Goal: Book appointment/travel/reservation

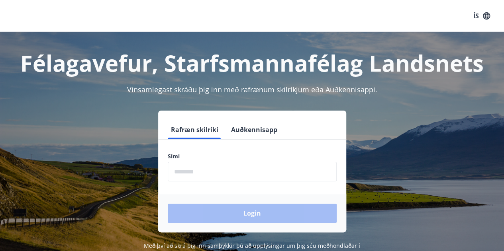
click at [204, 170] on input "phone" at bounding box center [252, 172] width 169 height 20
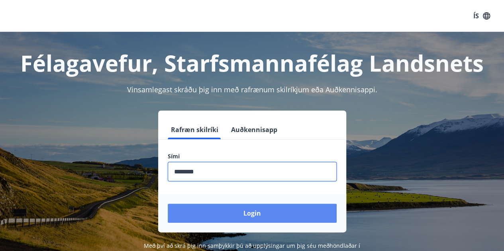
type input "********"
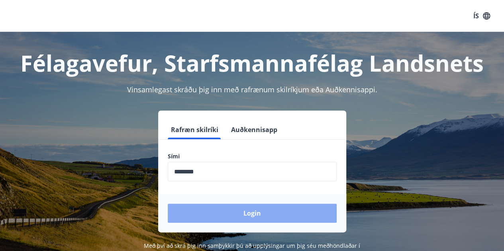
click at [212, 212] on button "Login" at bounding box center [252, 213] width 169 height 19
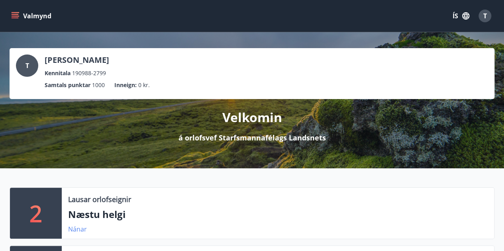
click at [75, 227] on link "Nánar" at bounding box center [77, 229] width 19 height 9
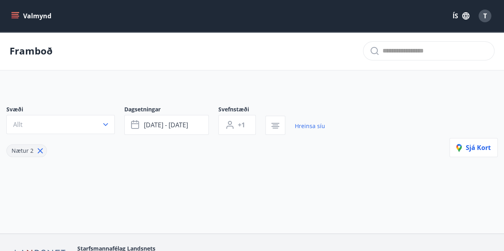
type input "*"
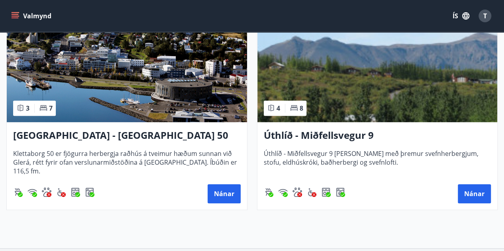
scroll to position [191, 0]
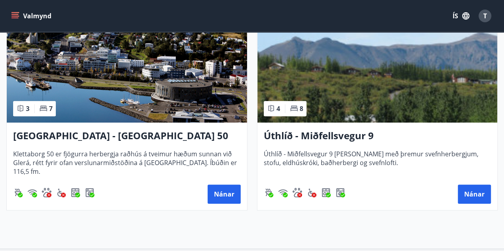
click at [296, 228] on div "Framboð Svæði Allt Dagsetningar [DATE] - [DATE] Svefnstæði +1 Hreinsa síu Nætur…" at bounding box center [252, 45] width 504 height 408
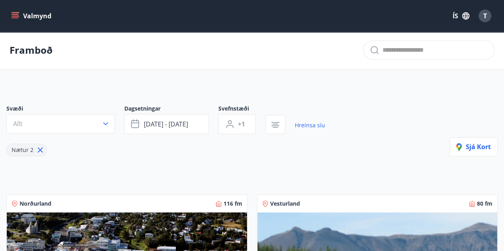
scroll to position [0, 0]
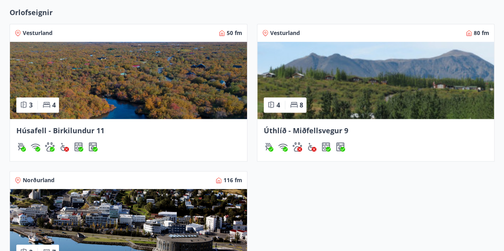
scroll to position [313, 0]
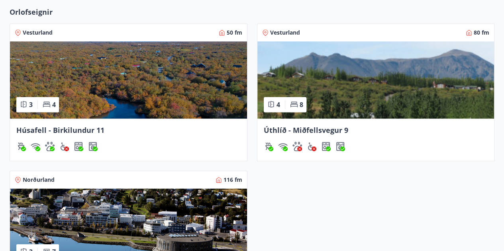
click at [47, 129] on span "Húsafell - Birkilundur 11" at bounding box center [60, 130] width 88 height 10
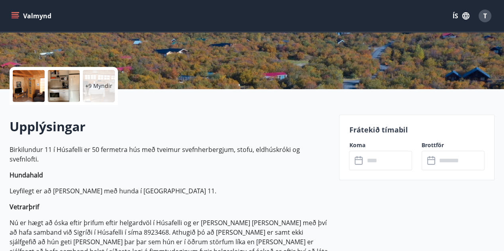
scroll to position [149, 0]
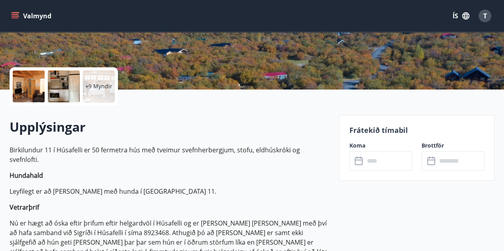
click at [358, 162] on icon at bounding box center [360, 162] width 10 height 10
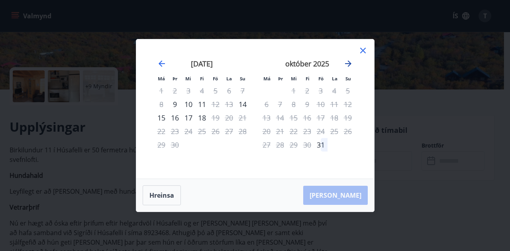
click at [346, 64] on icon "Move forward to switch to the next month." at bounding box center [348, 64] width 6 height 6
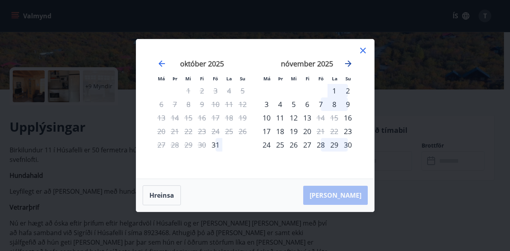
click at [348, 61] on icon "Move forward to switch to the next month." at bounding box center [348, 64] width 6 height 6
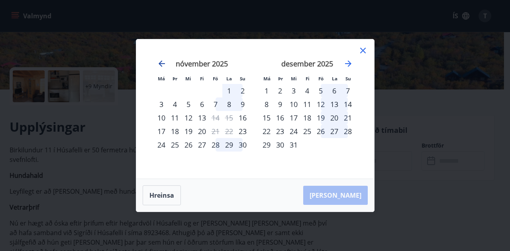
click at [160, 63] on icon "Move backward to switch to the previous month." at bounding box center [162, 64] width 6 height 6
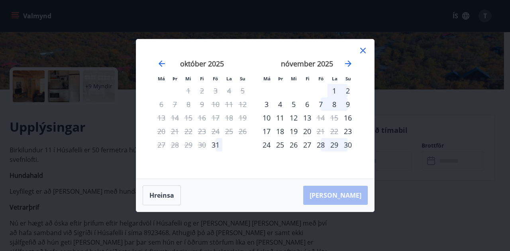
click at [321, 104] on div "7" at bounding box center [321, 105] width 14 height 14
click at [318, 102] on div "7" at bounding box center [321, 105] width 14 height 14
click at [316, 101] on div "7" at bounding box center [321, 105] width 14 height 14
click at [322, 104] on div "7" at bounding box center [321, 105] width 14 height 14
click at [349, 106] on div "9" at bounding box center [348, 105] width 14 height 14
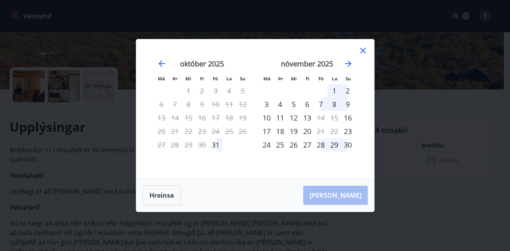
click at [362, 52] on icon at bounding box center [363, 51] width 6 height 6
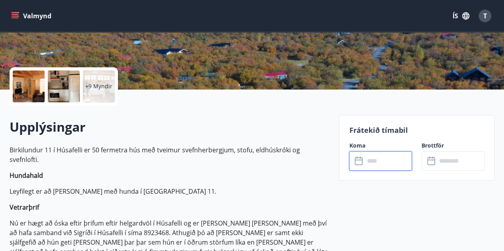
click at [373, 162] on input "text" at bounding box center [388, 161] width 48 height 20
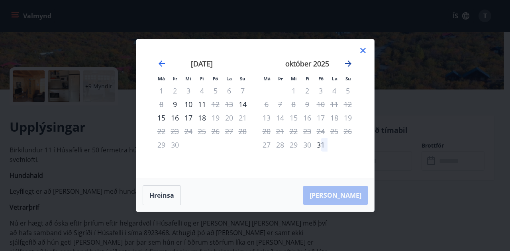
click at [347, 61] on icon "Move forward to switch to the next month." at bounding box center [348, 64] width 10 height 10
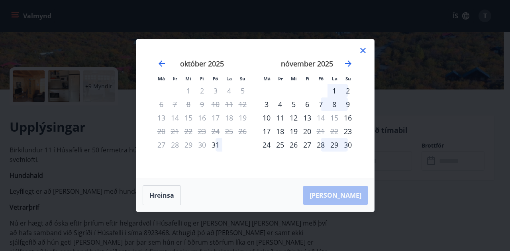
click at [319, 104] on div "7" at bounding box center [321, 105] width 14 height 14
click at [347, 104] on div "9" at bounding box center [348, 105] width 14 height 14
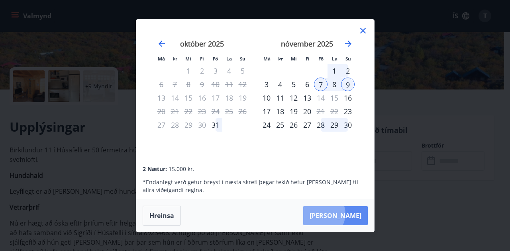
click at [345, 214] on button "[PERSON_NAME]" at bounding box center [335, 215] width 65 height 19
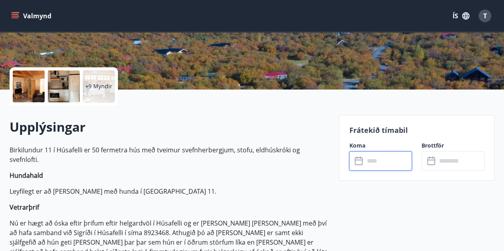
type input "******"
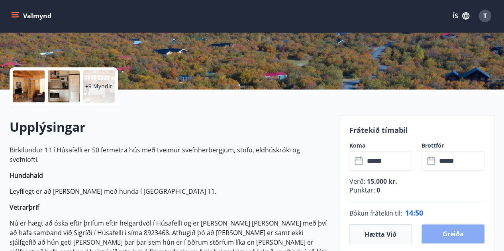
click at [450, 235] on button "Greiða" at bounding box center [452, 234] width 63 height 19
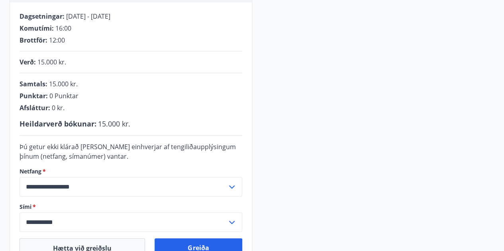
scroll to position [264, 0]
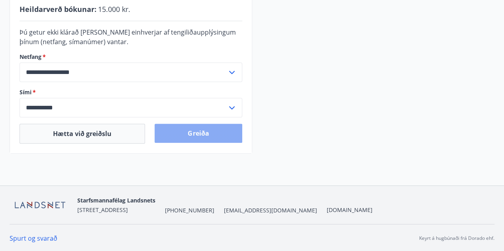
click at [197, 134] on button "Greiða" at bounding box center [198, 133] width 87 height 19
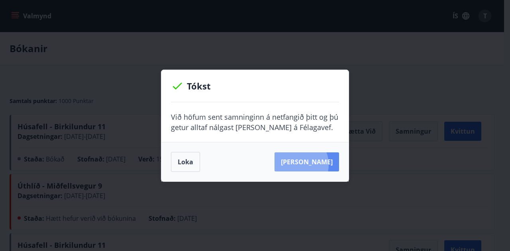
click at [309, 165] on button "[PERSON_NAME]" at bounding box center [306, 162] width 65 height 19
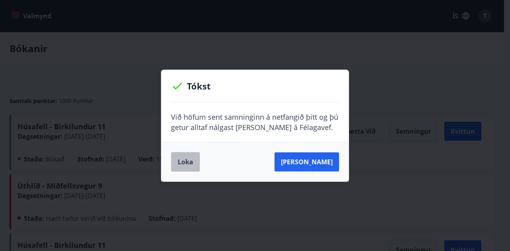
click at [186, 161] on button "Loka" at bounding box center [185, 162] width 29 height 20
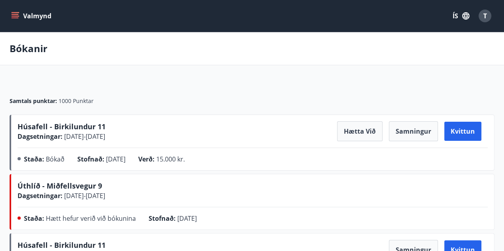
click at [17, 15] on icon "menu" at bounding box center [15, 14] width 7 height 1
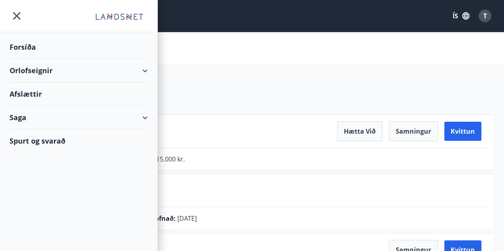
click at [18, 47] on div "Forsíða" at bounding box center [79, 47] width 138 height 24
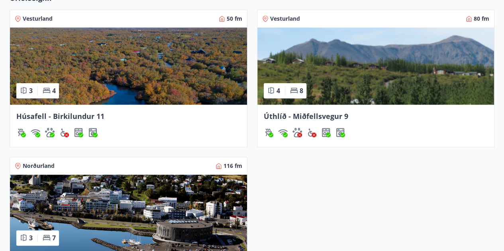
scroll to position [386, 0]
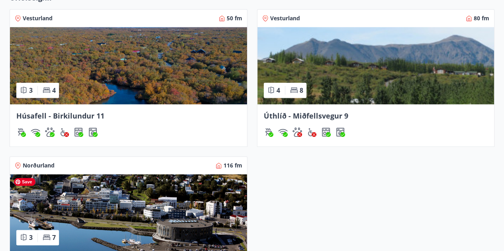
click at [56, 203] on img at bounding box center [128, 212] width 237 height 77
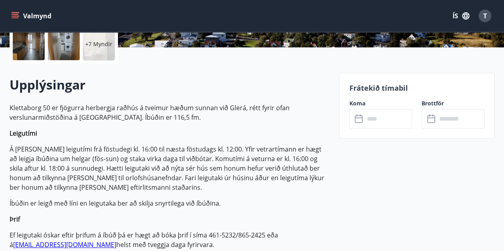
scroll to position [193, 0]
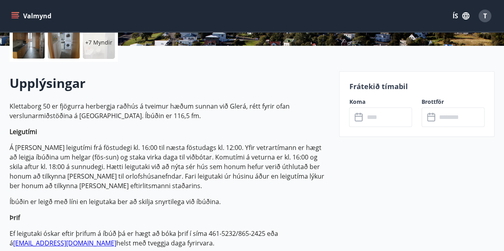
click at [361, 117] on icon at bounding box center [360, 118] width 10 height 10
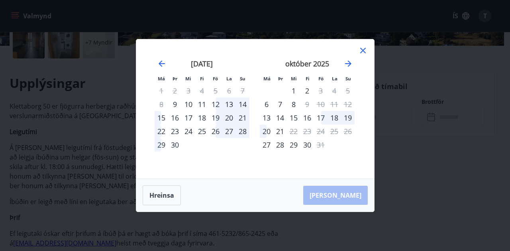
click at [363, 52] on icon at bounding box center [363, 51] width 6 height 6
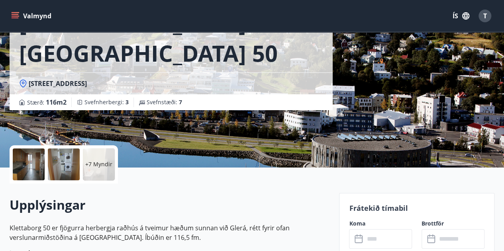
scroll to position [0, 0]
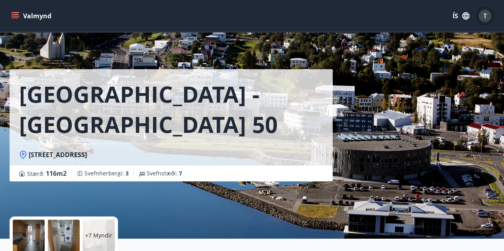
click at [489, 18] on div "T" at bounding box center [484, 16] width 13 height 13
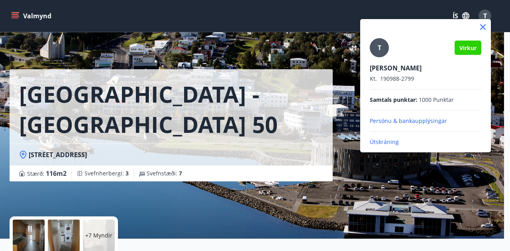
click at [30, 13] on div at bounding box center [255, 125] width 510 height 251
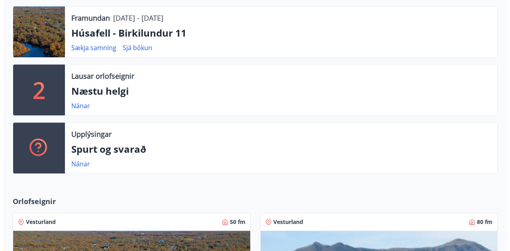
scroll to position [182, 0]
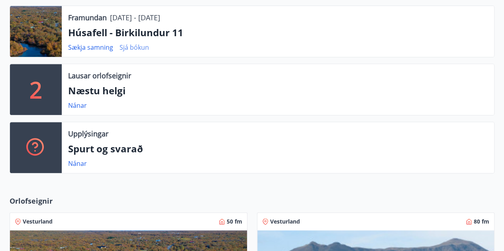
click at [142, 47] on link "Sjá bókun" at bounding box center [133, 47] width 29 height 9
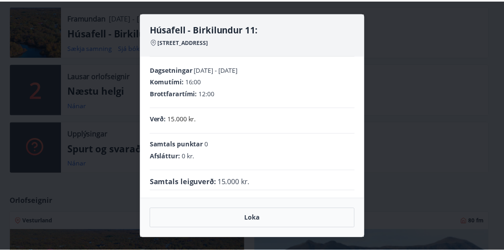
scroll to position [0, 0]
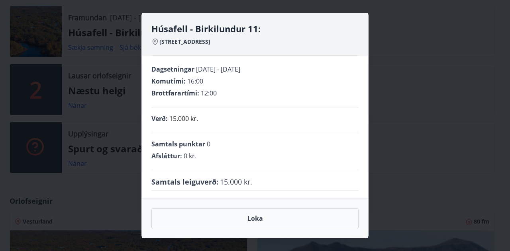
click at [436, 108] on div "Húsafell - Birkilundur 11: Birkilundur 11, Húsafell, 320 Reykholti Dagsetningar…" at bounding box center [255, 125] width 510 height 251
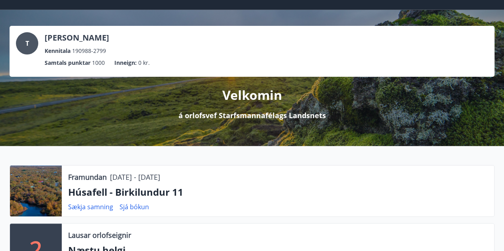
scroll to position [0, 0]
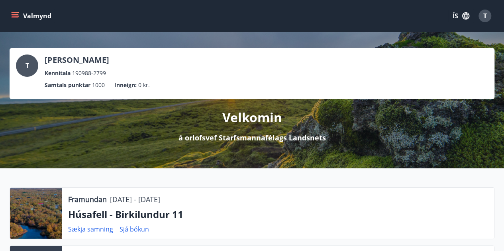
click at [37, 15] on button "Valmynd" at bounding box center [32, 16] width 45 height 14
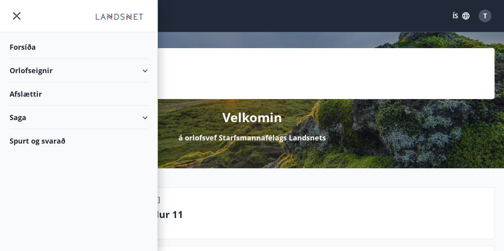
click at [27, 49] on div "Forsíða" at bounding box center [79, 47] width 138 height 24
